Goal: Find contact information: Find contact information

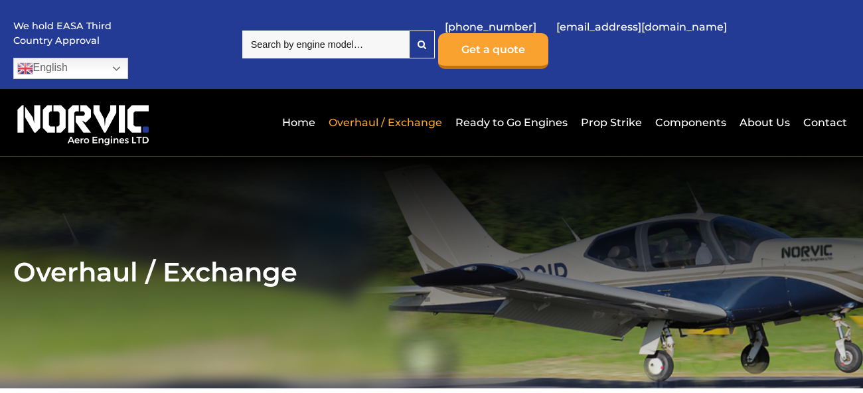
drag, startPoint x: 680, startPoint y: 212, endPoint x: 437, endPoint y: 265, distance: 248.0
click at [437, 265] on h2 "Overhaul / Exchange" at bounding box center [431, 272] width 837 height 33
click at [426, 40] on icon at bounding box center [421, 44] width 9 height 9
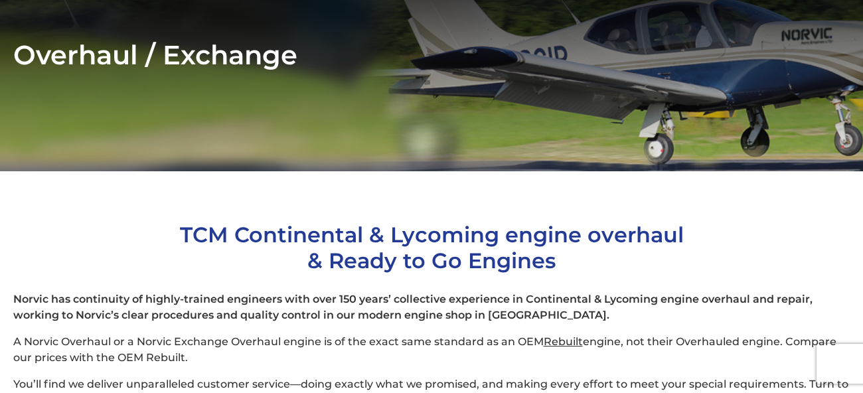
scroll to position [68, 0]
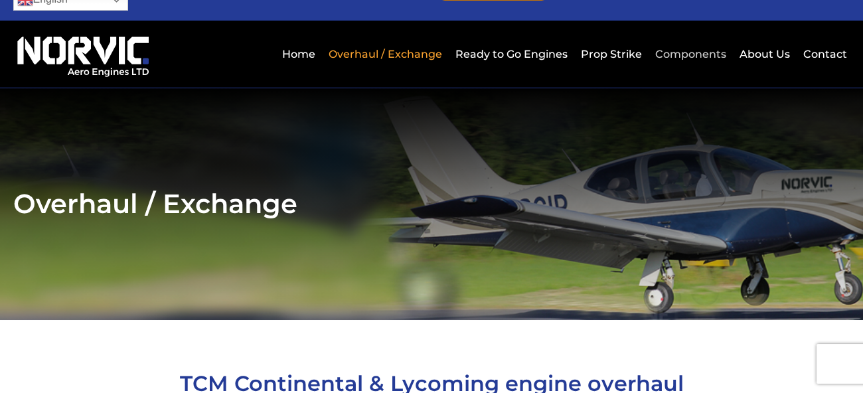
click at [694, 38] on link "Components" at bounding box center [691, 54] width 78 height 33
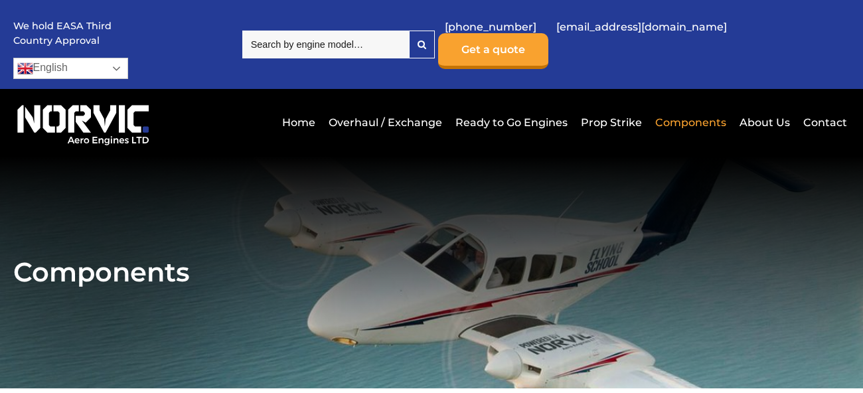
click at [128, 58] on link "English" at bounding box center [70, 68] width 115 height 21
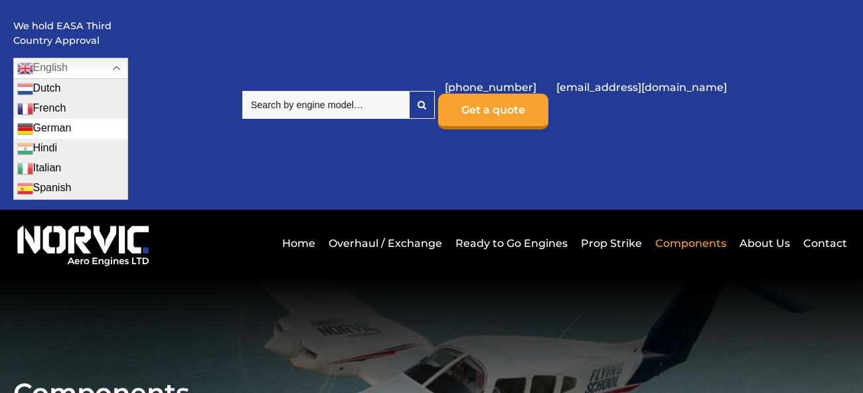
click at [127, 119] on link "German" at bounding box center [71, 129] width 114 height 20
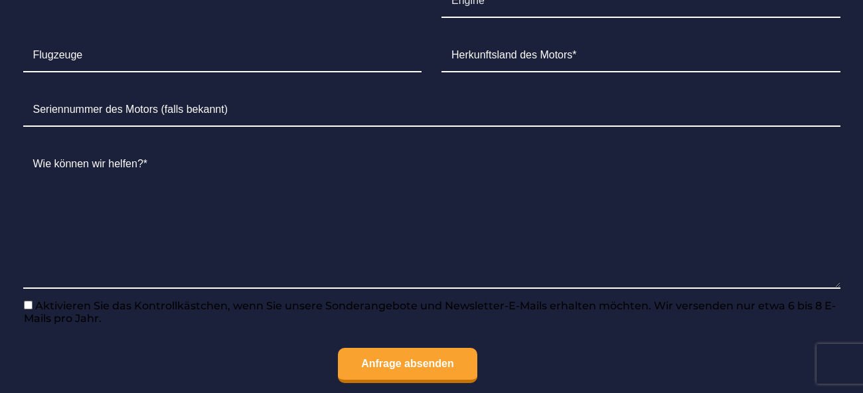
scroll to position [1612, 0]
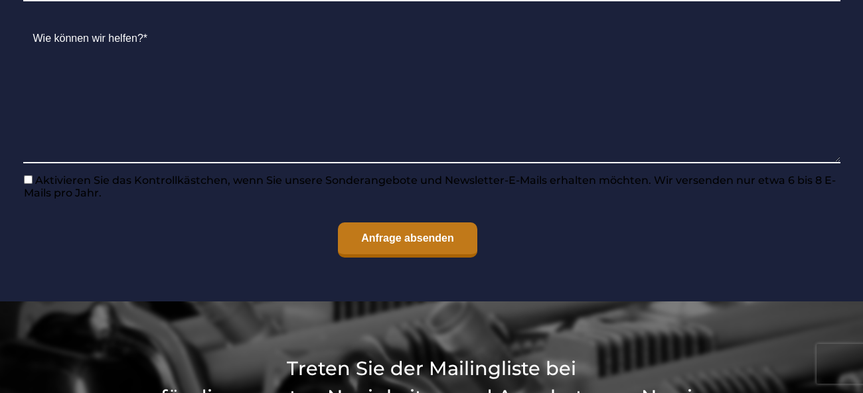
click at [455, 222] on input "Anfrage absenden" at bounding box center [407, 239] width 139 height 35
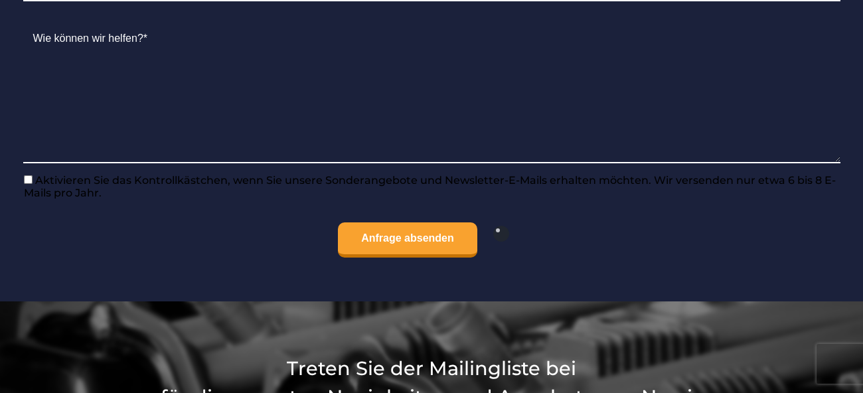
click at [599, 227] on p "Anfrage absenden" at bounding box center [431, 239] width 817 height 35
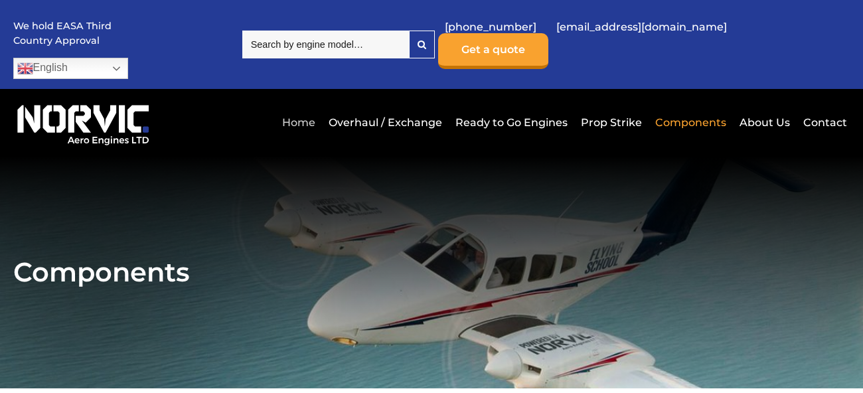
click at [300, 106] on link "Home" at bounding box center [299, 122] width 40 height 33
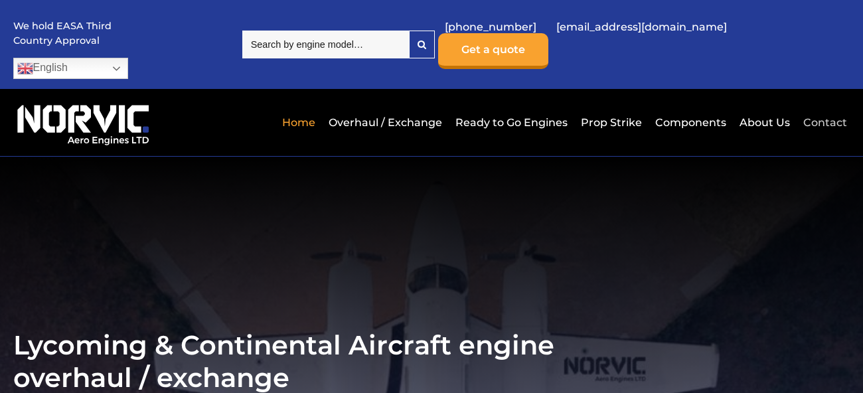
click at [827, 106] on link "Contact" at bounding box center [823, 122] width 47 height 33
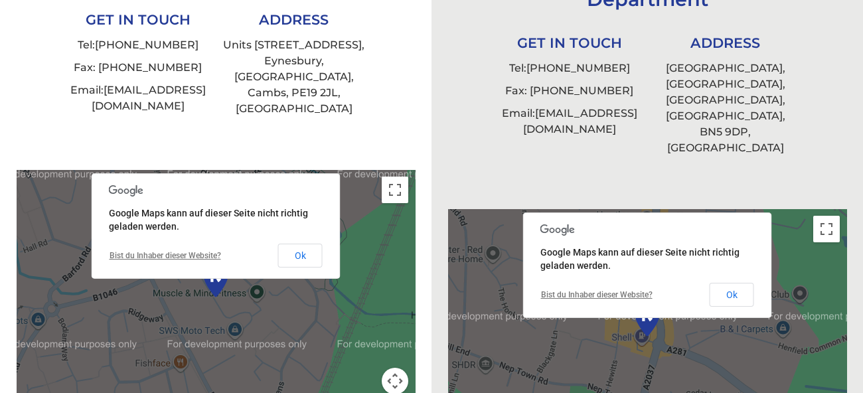
scroll to position [481, 0]
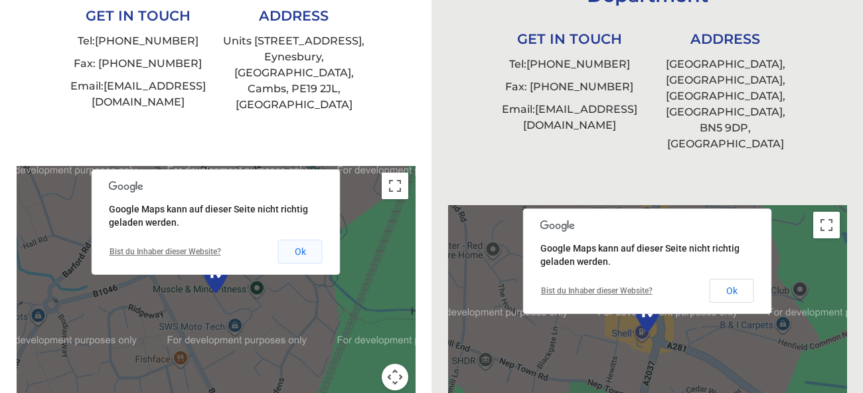
click at [301, 240] on button "Ok" at bounding box center [300, 252] width 44 height 24
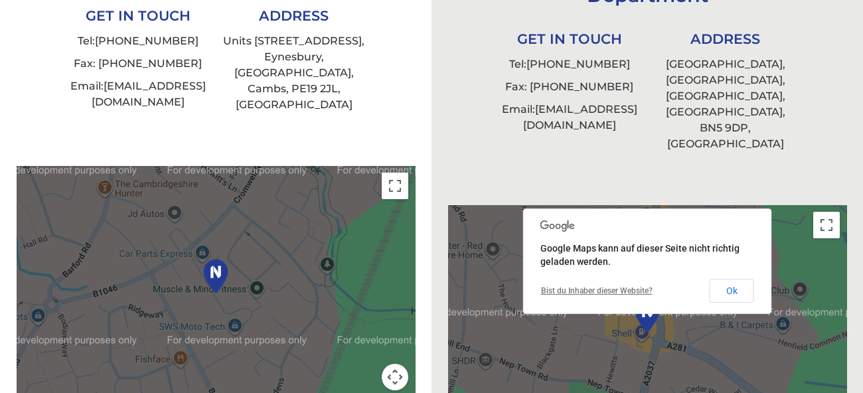
scroll to position [549, 0]
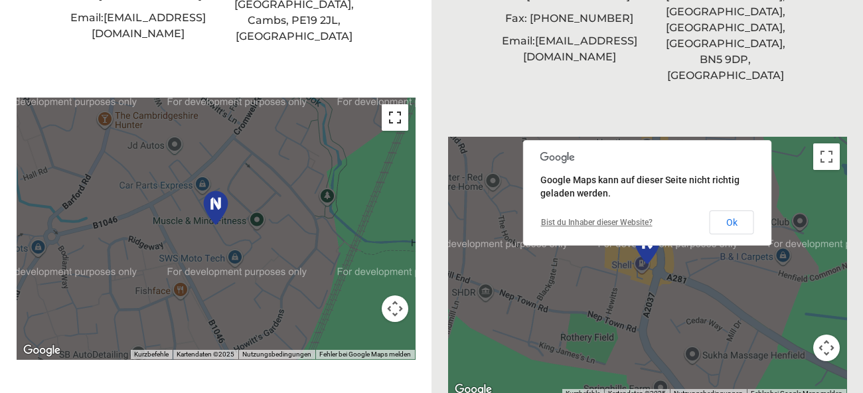
click at [396, 104] on button "Vollbildansicht ein/aus" at bounding box center [395, 117] width 27 height 27
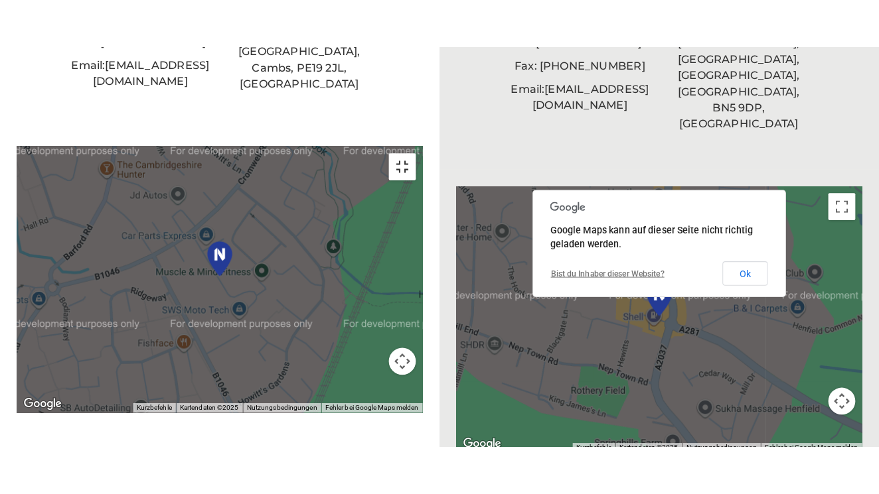
scroll to position [550, 0]
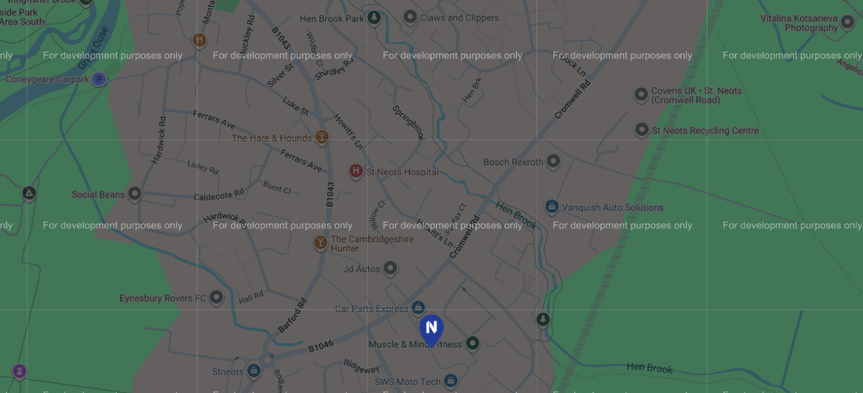
scroll to position [412, 0]
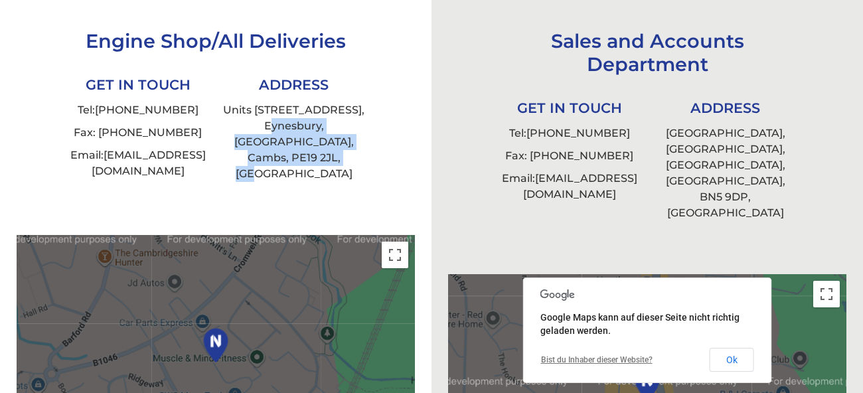
drag, startPoint x: 236, startPoint y: 103, endPoint x: 356, endPoint y: 123, distance: 122.5
click at [356, 123] on li "Units [STREET_ADDRESS]" at bounding box center [294, 142] width 156 height 86
copy li "[STREET_ADDRESS]"
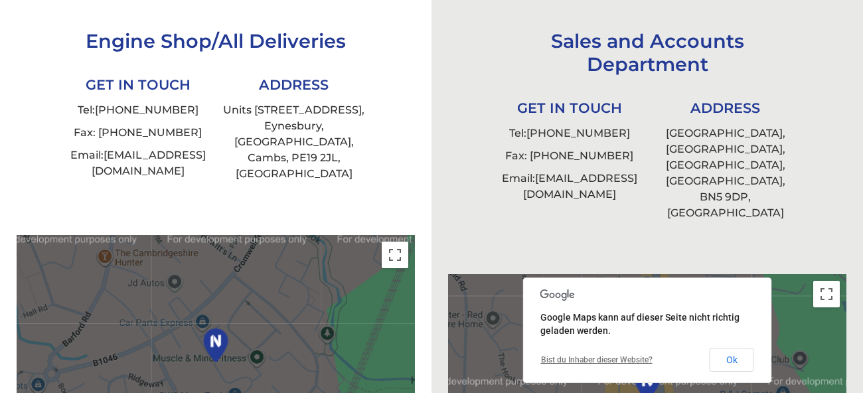
click at [383, 129] on div "Engine Shop/All Deliveries GET IN TOUCH Tel: [PHONE_NUMBER] Fax: [PHONE_NUMBER]…" at bounding box center [215, 98] width 345 height 242
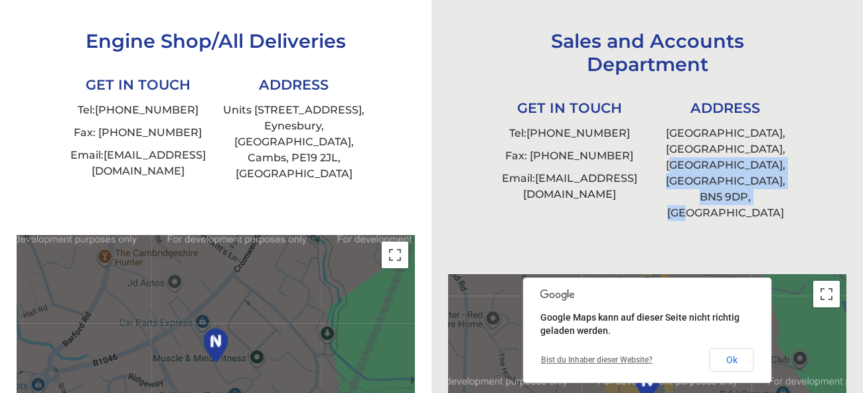
drag, startPoint x: 666, startPoint y: 122, endPoint x: 789, endPoint y: 141, distance: 123.6
click at [789, 141] on li "[STREET_ADDRESS]" at bounding box center [725, 173] width 156 height 102
click at [723, 144] on li "[STREET_ADDRESS]" at bounding box center [725, 173] width 156 height 102
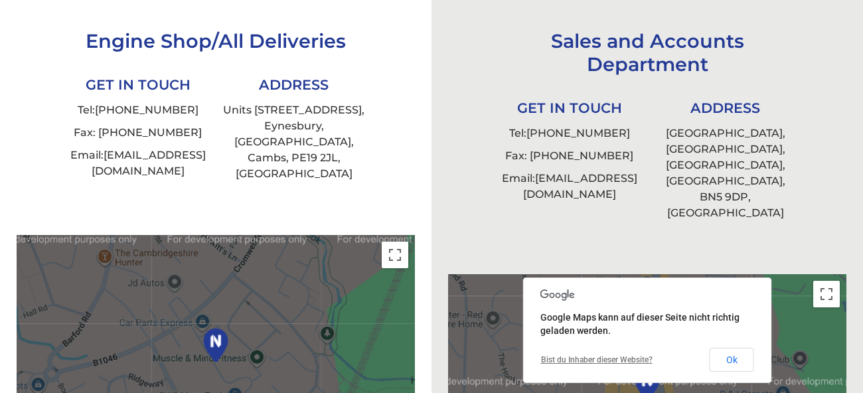
click at [681, 162] on div "Sales and Accounts Department GET IN TOUCH Tel: [PHONE_NUMBER] Fax: [PHONE_NUMB…" at bounding box center [647, 117] width 345 height 281
click at [668, 127] on li "[STREET_ADDRESS]" at bounding box center [725, 173] width 156 height 102
click at [668, 126] on li "[STREET_ADDRESS]" at bounding box center [725, 173] width 156 height 102
drag, startPoint x: 668, startPoint y: 126, endPoint x: 660, endPoint y: 159, distance: 33.3
click at [660, 159] on div "Sales and Accounts Department GET IN TOUCH Tel: [PHONE_NUMBER] Fax: [PHONE_NUMB…" at bounding box center [647, 117] width 345 height 281
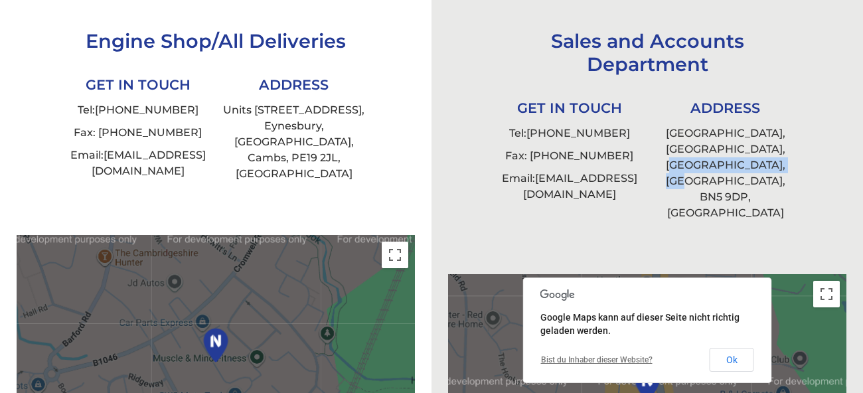
drag, startPoint x: 664, startPoint y: 121, endPoint x: 783, endPoint y: 127, distance: 119.6
click at [783, 127] on li "[STREET_ADDRESS]" at bounding box center [725, 173] width 156 height 102
copy li "[GEOGRAPHIC_DATA], [GEOGRAPHIC_DATA]"
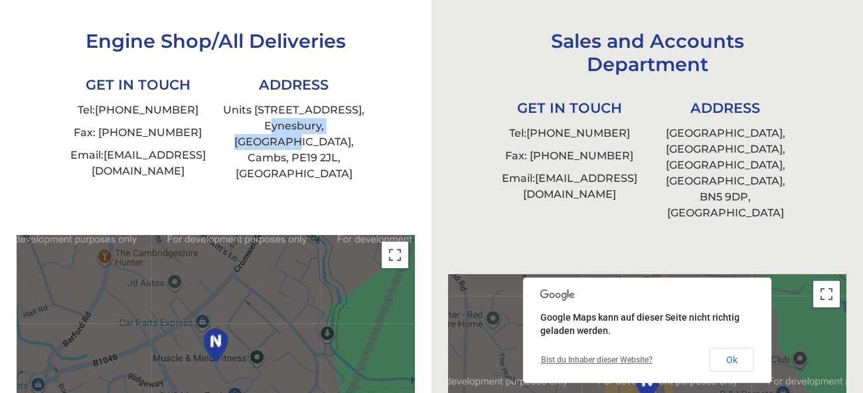
drag, startPoint x: 239, startPoint y: 102, endPoint x: 346, endPoint y: 100, distance: 106.9
click at [346, 100] on li "Units [STREET_ADDRESS]" at bounding box center [294, 142] width 156 height 86
copy li "Eynesbury, [GEOGRAPHIC_DATA]"
